Goal: Navigation & Orientation: Understand site structure

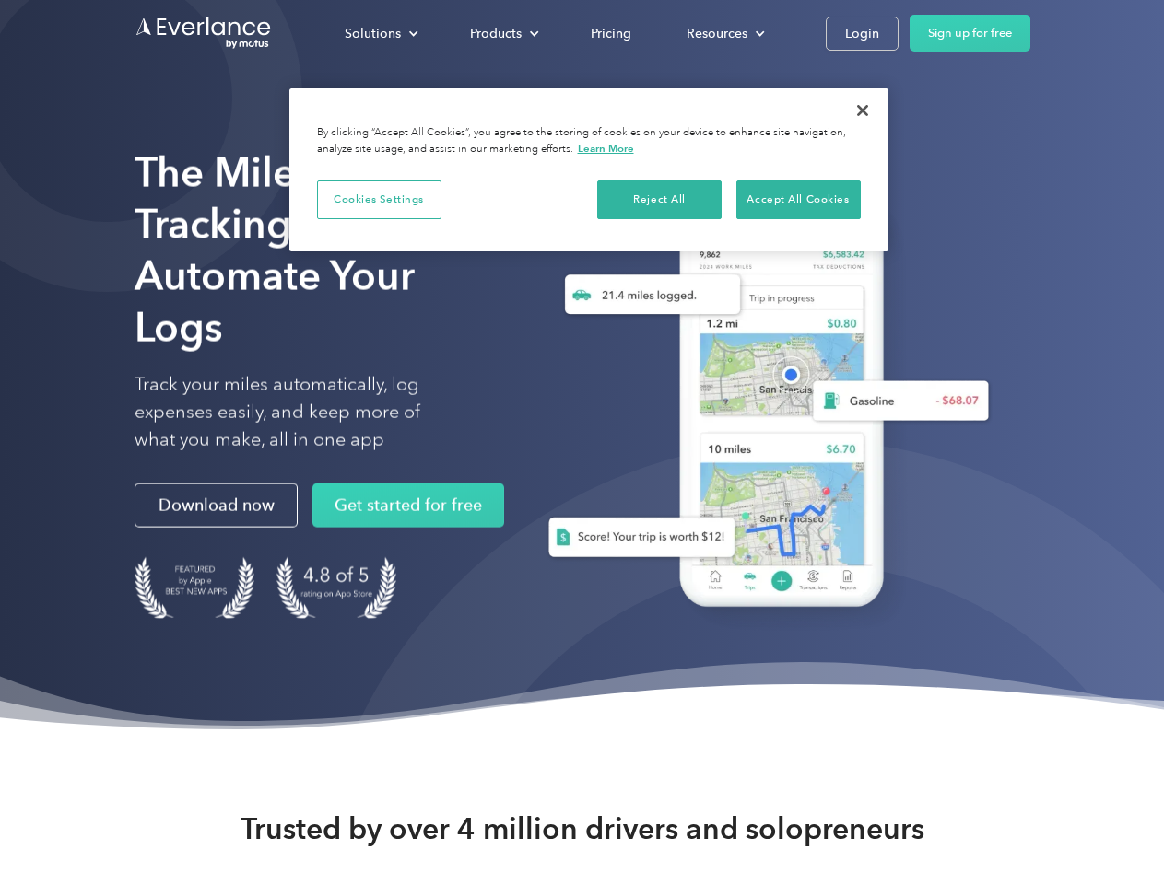
click at [381, 33] on div "Solutions" at bounding box center [373, 33] width 56 height 23
click at [502, 33] on div "Products" at bounding box center [496, 33] width 52 height 23
click at [723, 33] on div "Resources" at bounding box center [716, 33] width 61 height 23
click at [379, 199] on button "Cookies Settings" at bounding box center [379, 200] width 124 height 39
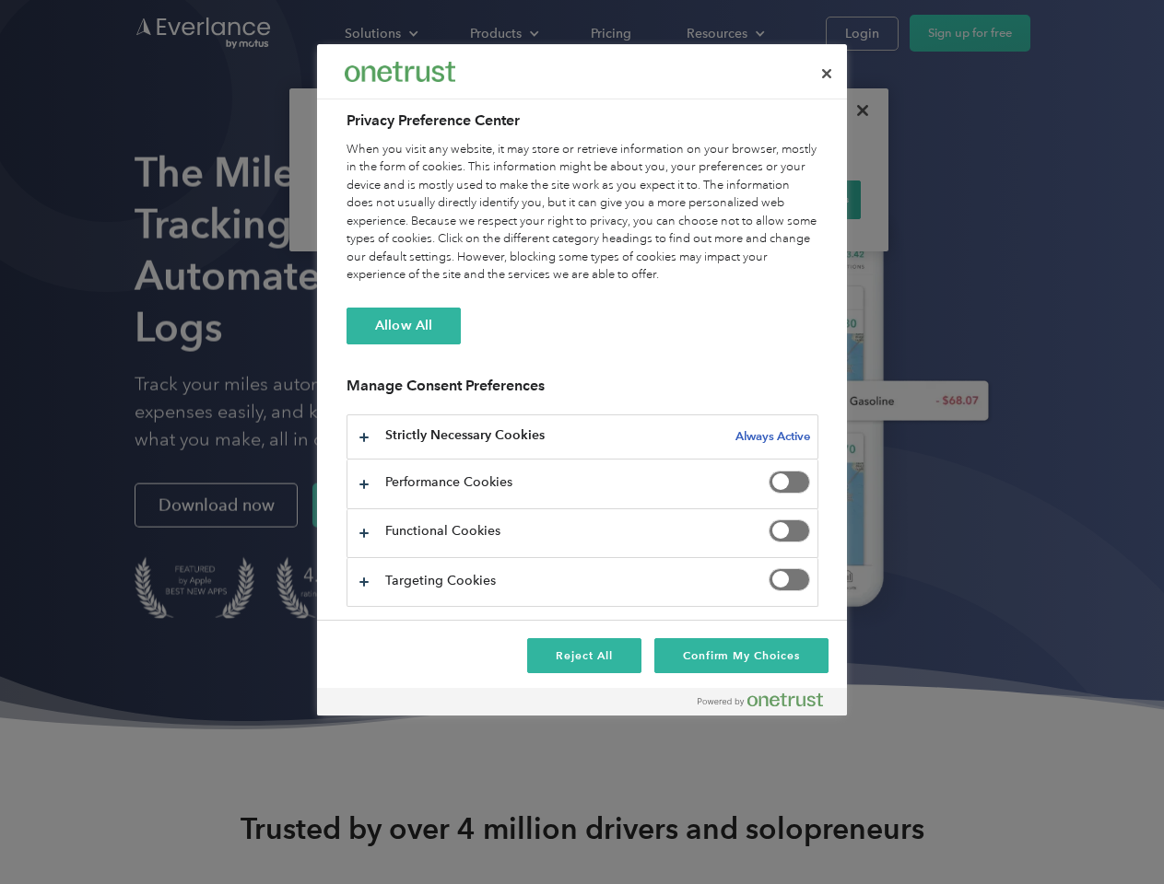
click at [660, 199] on div "When you visit any website, it may store or retrieve information on your browse…" at bounding box center [582, 213] width 472 height 144
click at [798, 199] on div "When you visit any website, it may store or retrieve information on your browse…" at bounding box center [582, 213] width 472 height 144
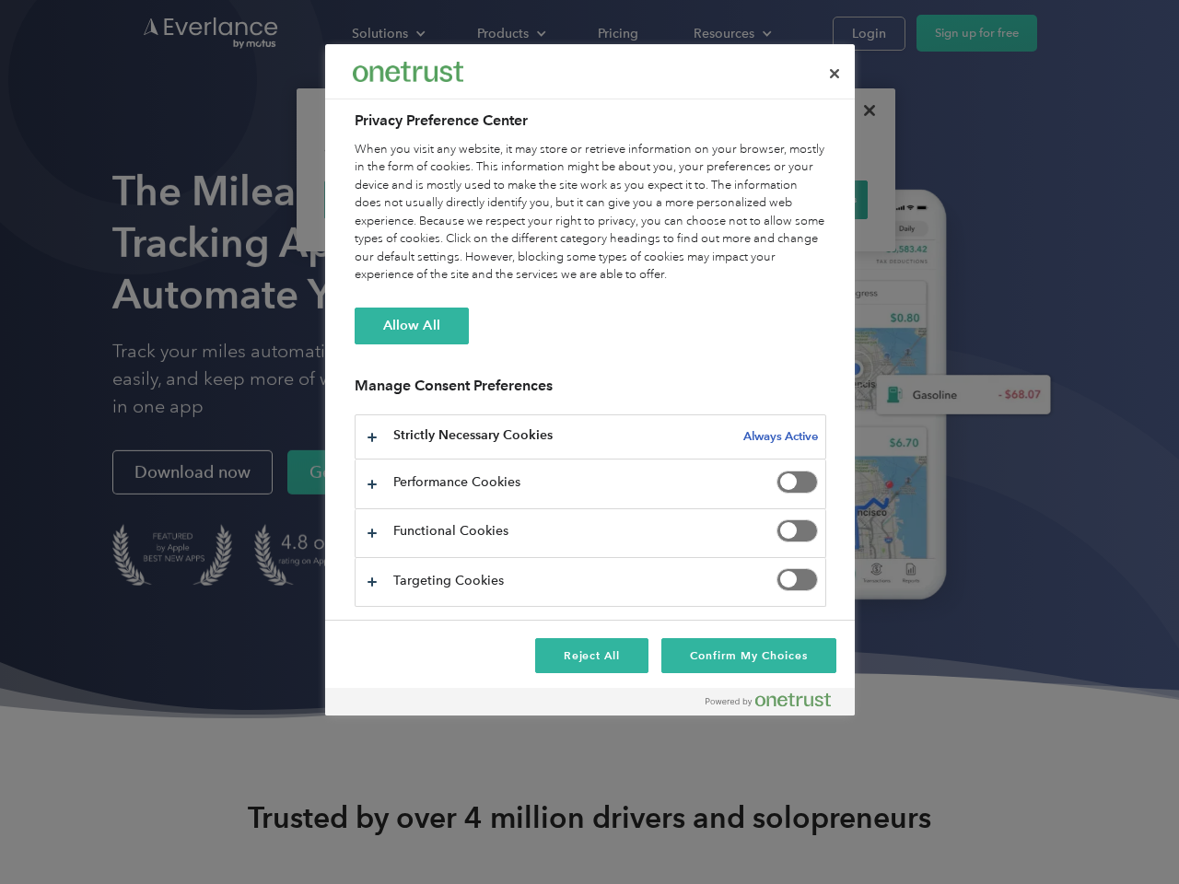
click at [862, 111] on div at bounding box center [589, 442] width 1179 height 884
